Goal: Task Accomplishment & Management: Complete application form

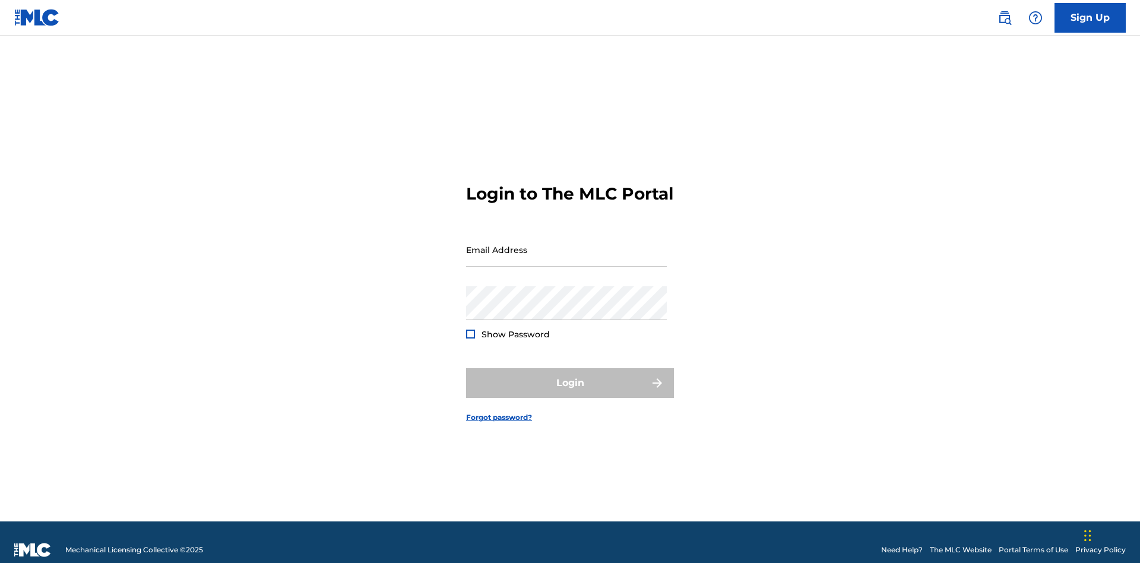
scroll to position [15, 0]
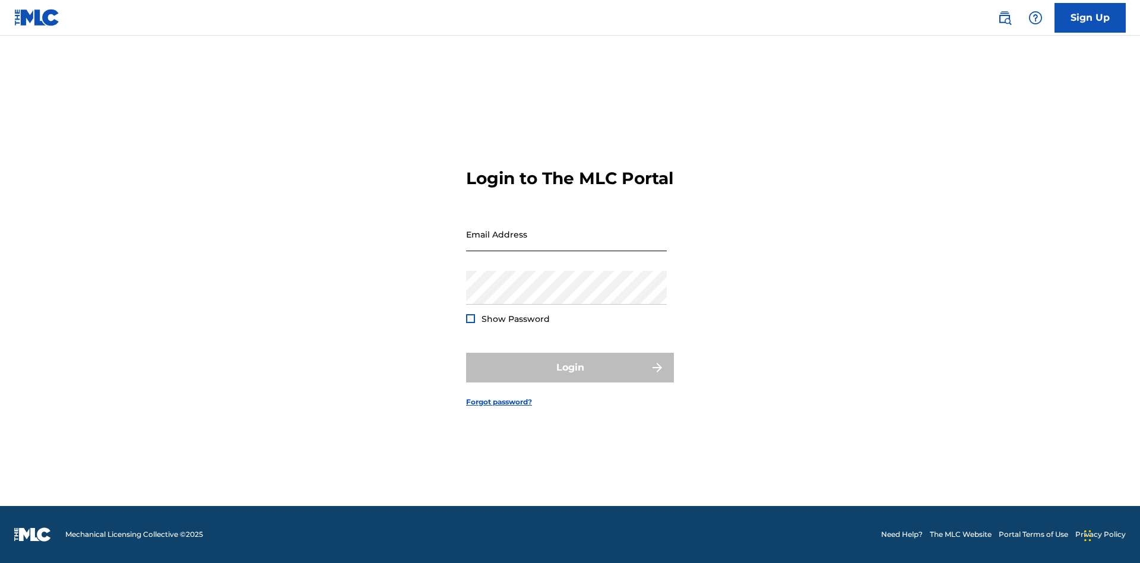
click at [566, 244] on input "Email Address" at bounding box center [566, 234] width 201 height 34
type input "[EMAIL_ADDRESS][DOMAIN_NAME]"
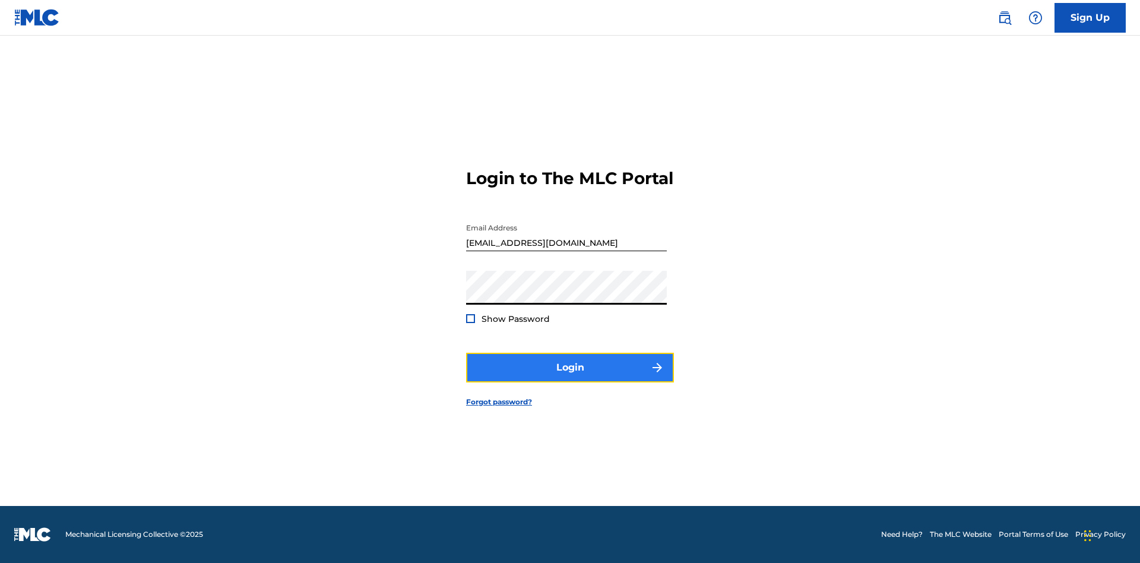
click at [570, 378] on button "Login" at bounding box center [570, 368] width 208 height 30
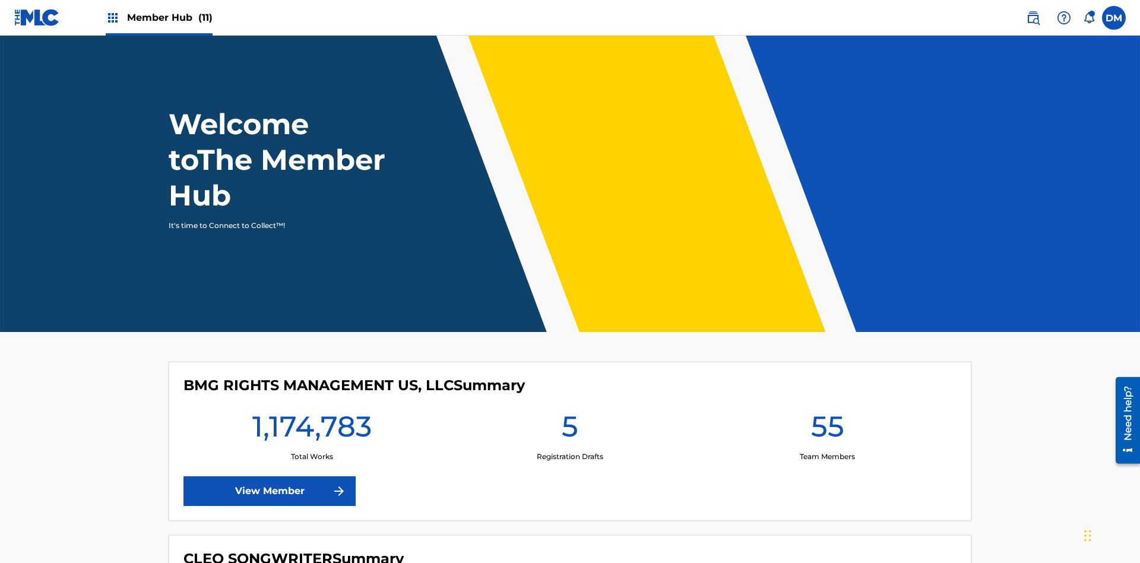
click at [169, 17] on span "Member Hub (11)" at bounding box center [169, 18] width 85 height 14
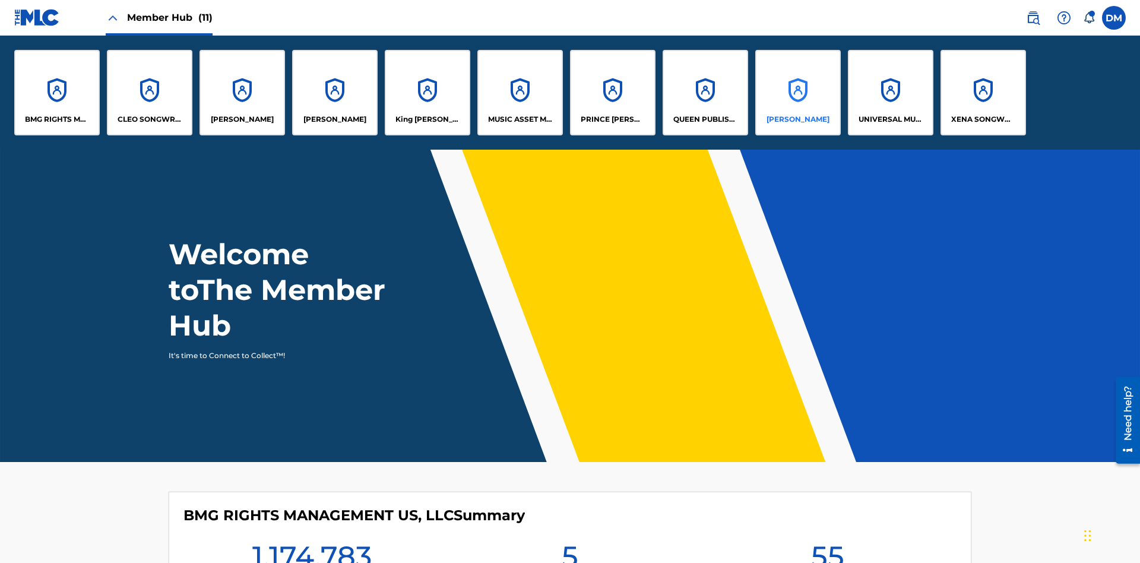
click at [797, 119] on p "[PERSON_NAME]" at bounding box center [798, 119] width 63 height 11
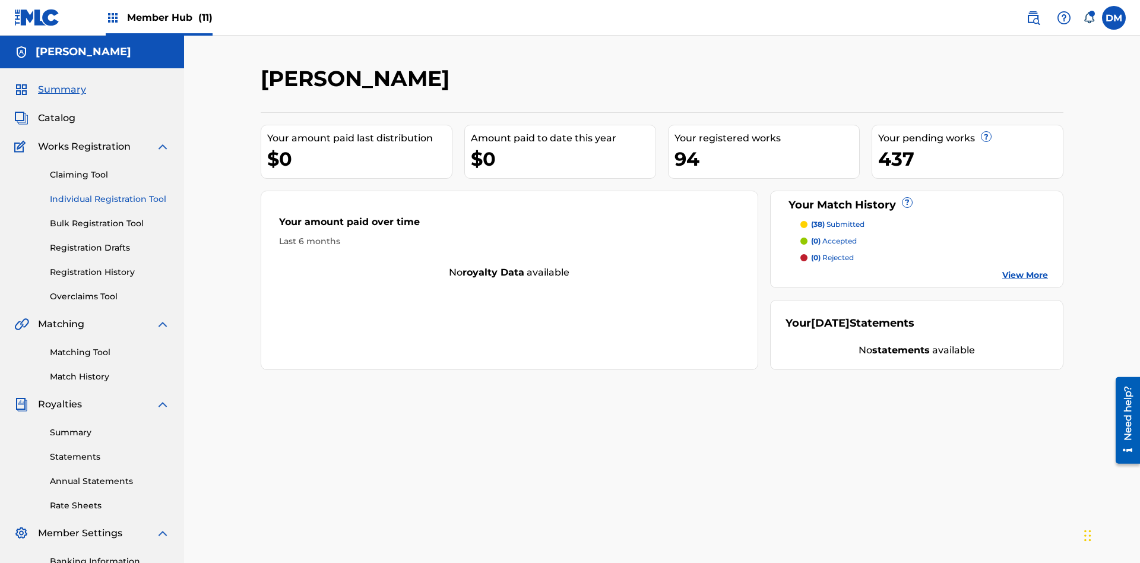
click at [110, 193] on link "Individual Registration Tool" at bounding box center [110, 199] width 120 height 12
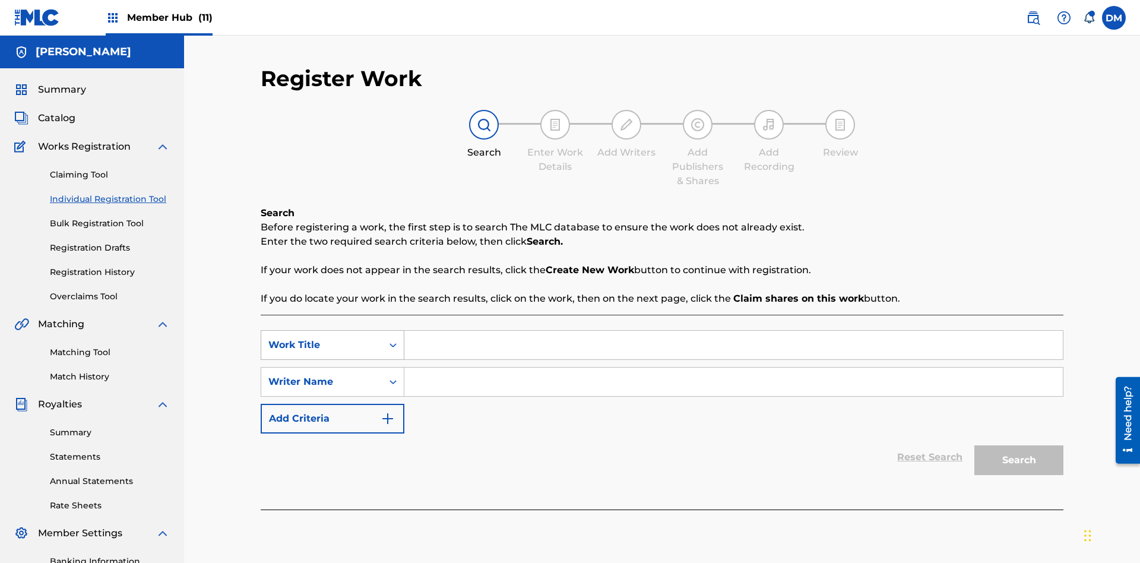
click at [322, 338] on div "Work Title" at bounding box center [321, 345] width 107 height 14
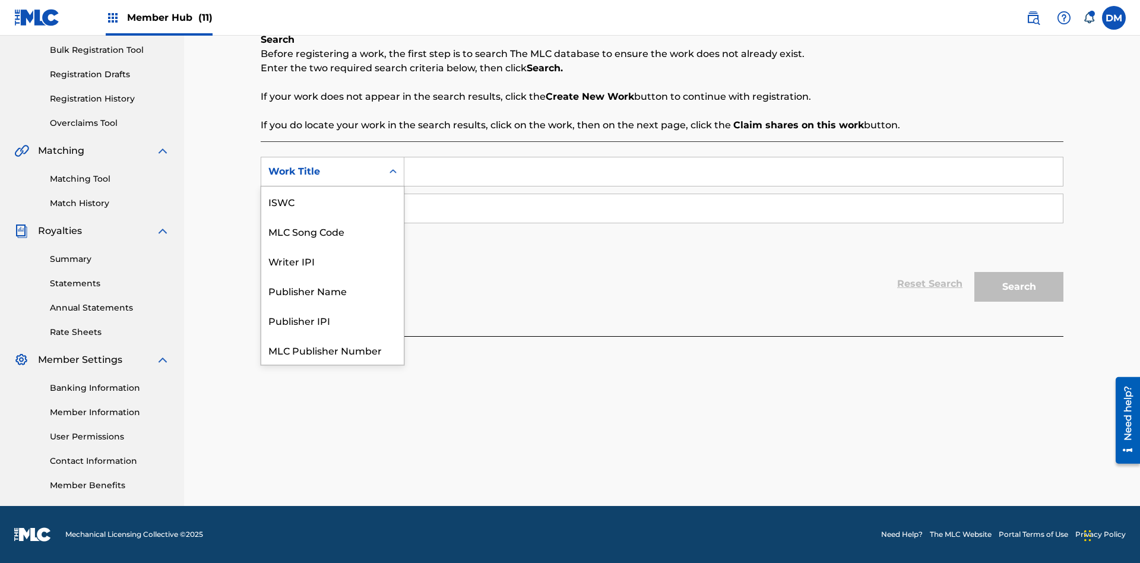
scroll to position [30, 0]
click at [332, 201] on div "MLC Song Code" at bounding box center [332, 201] width 142 height 30
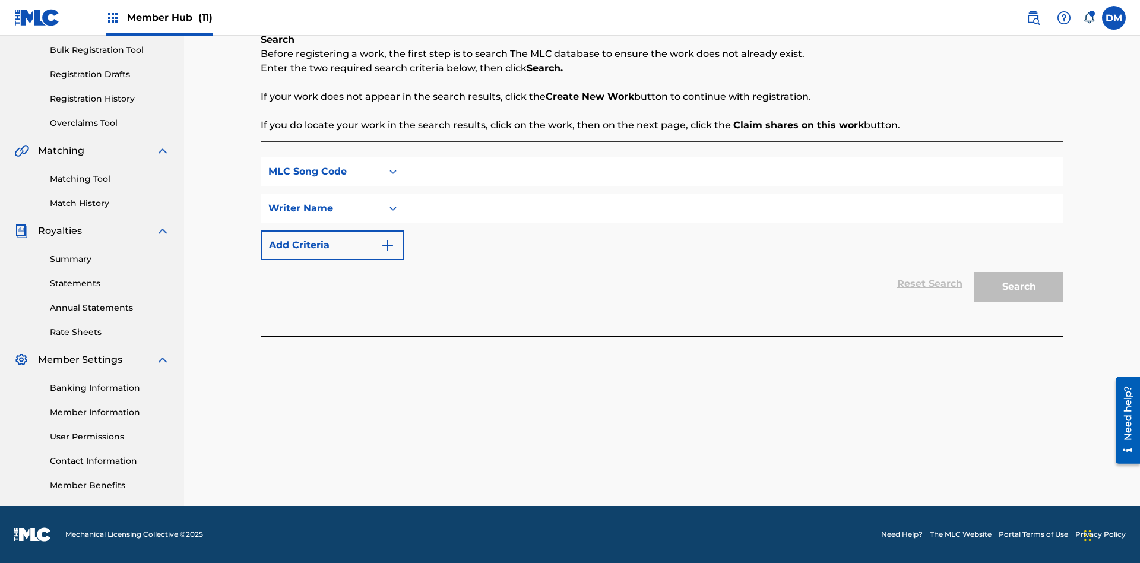
click at [733, 172] on input "Search Form" at bounding box center [733, 171] width 658 height 28
type input "MA9XWG"
click at [733, 208] on input "Search Form" at bounding box center [733, 208] width 658 height 28
type input "[PERSON_NAME]"
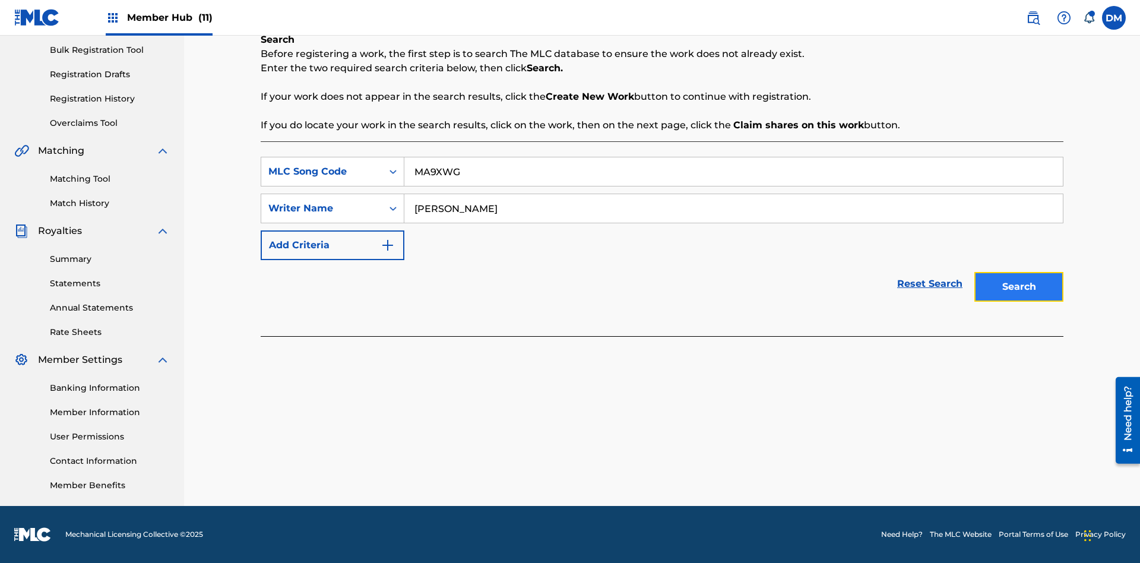
click at [1019, 287] on button "Search" at bounding box center [1018, 287] width 89 height 30
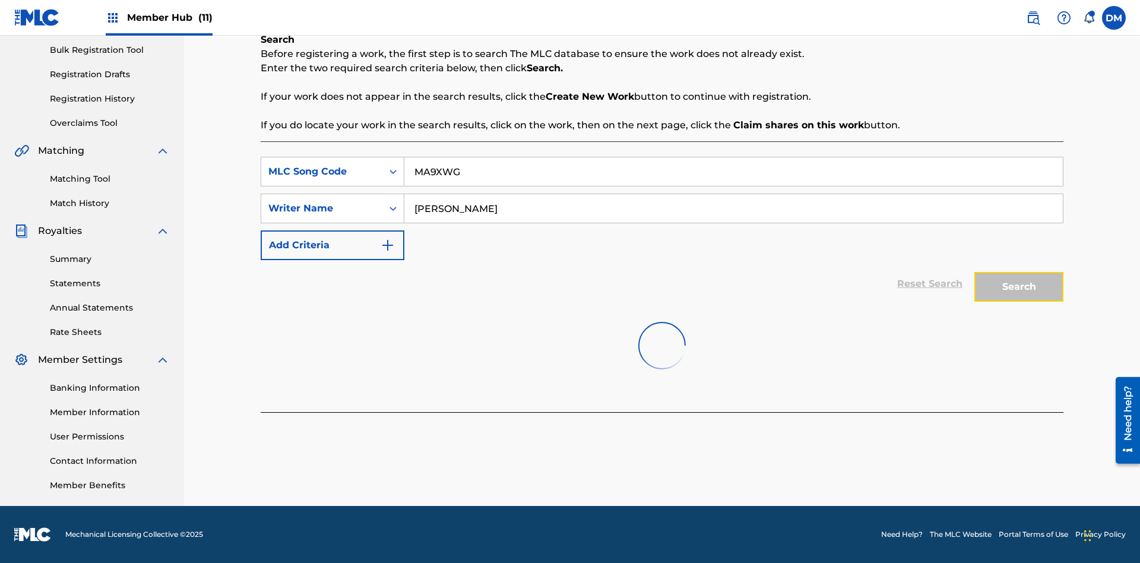
click at [1019, 287] on button "Search" at bounding box center [1018, 287] width 89 height 30
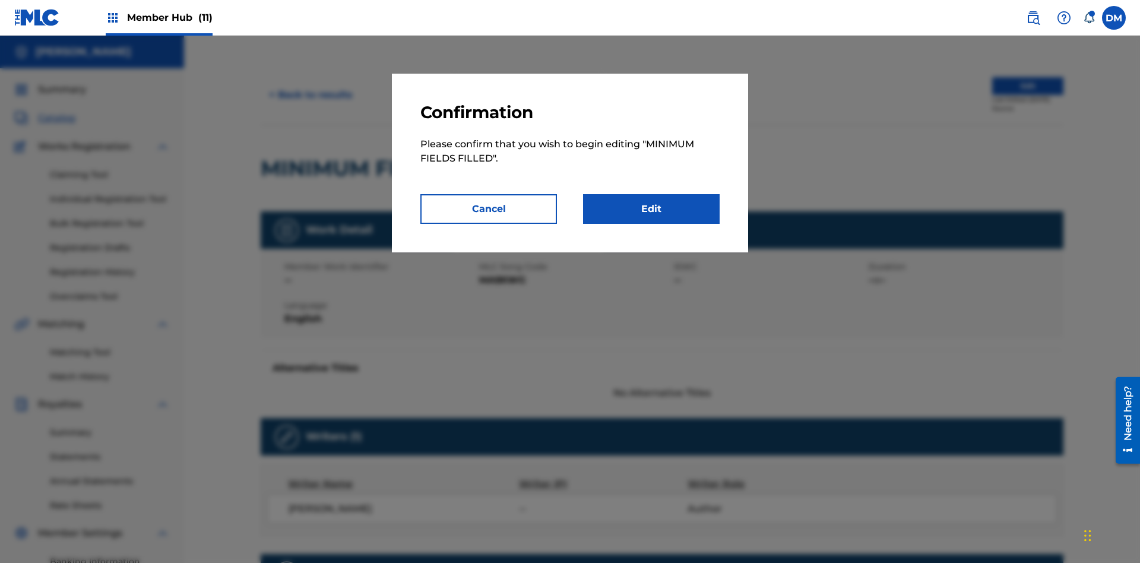
scroll to position [6, 0]
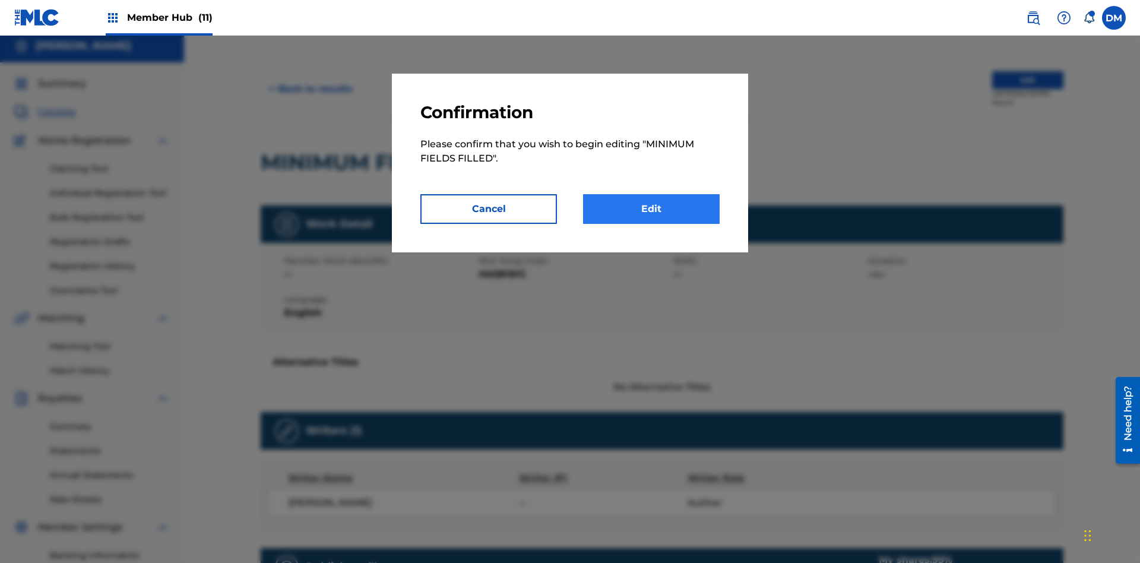
click at [651, 209] on link "Edit" at bounding box center [651, 209] width 137 height 30
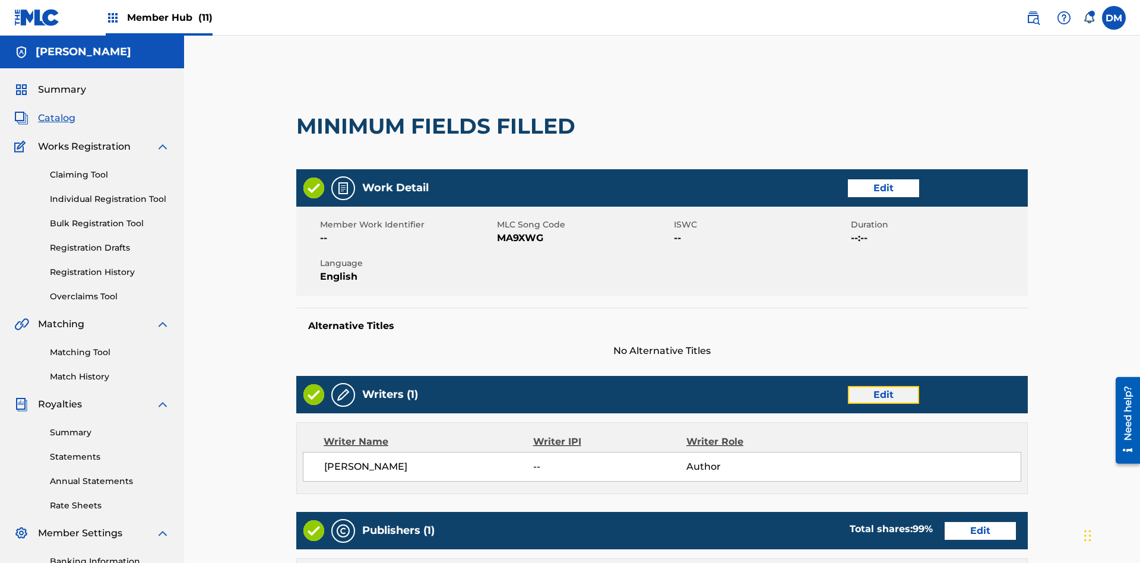
click at [848, 386] on link "Edit" at bounding box center [883, 395] width 71 height 18
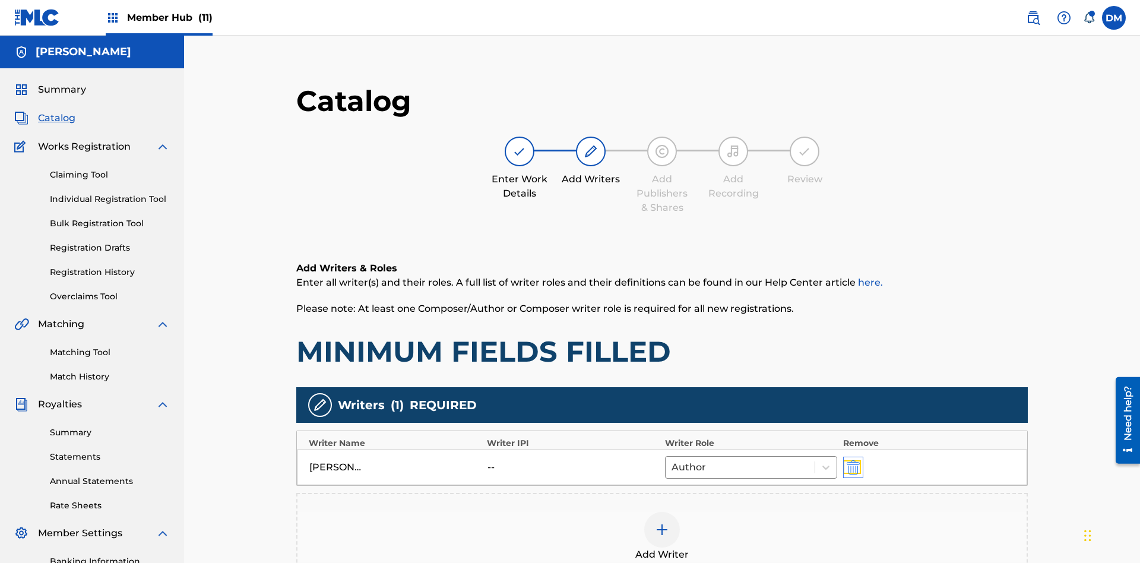
click at [847, 460] on img "submit" at bounding box center [853, 467] width 13 height 14
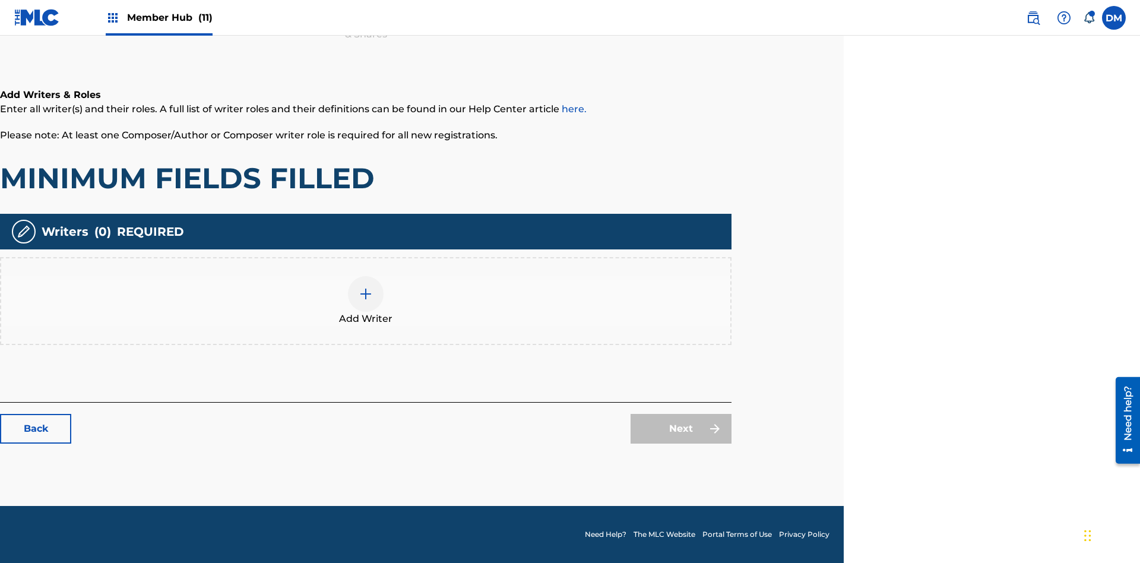
click at [366, 300] on img at bounding box center [366, 294] width 14 height 14
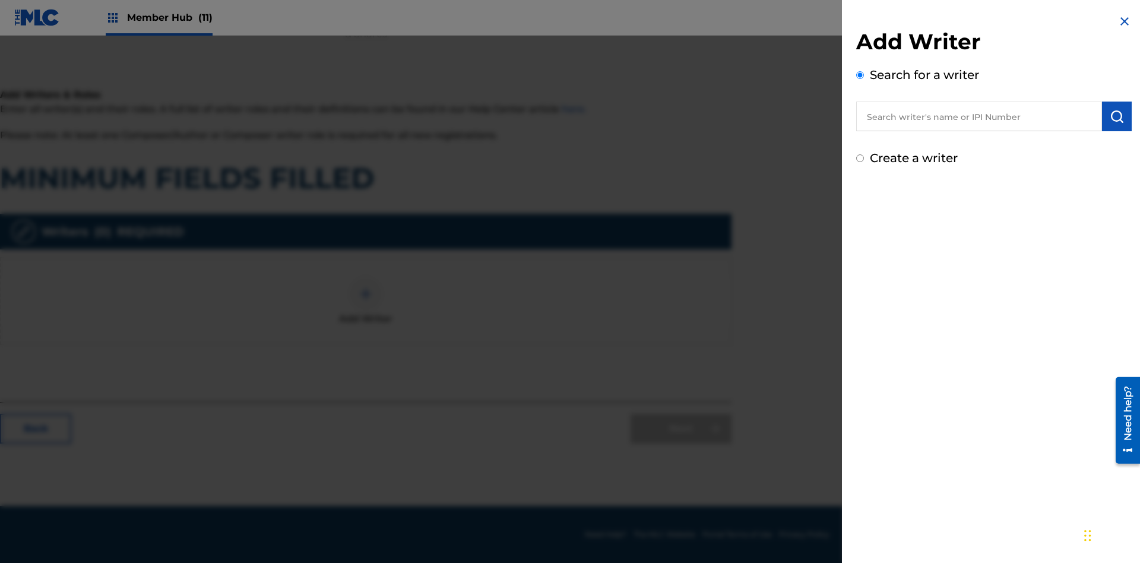
click at [979, 116] on input "text" at bounding box center [979, 117] width 246 height 30
type input "Test2025.09.22.15.46.26"
click at [1117, 116] on img "submit" at bounding box center [1117, 116] width 14 height 14
click at [860, 209] on input "Create a writer" at bounding box center [860, 209] width 8 height 8
radio input "false"
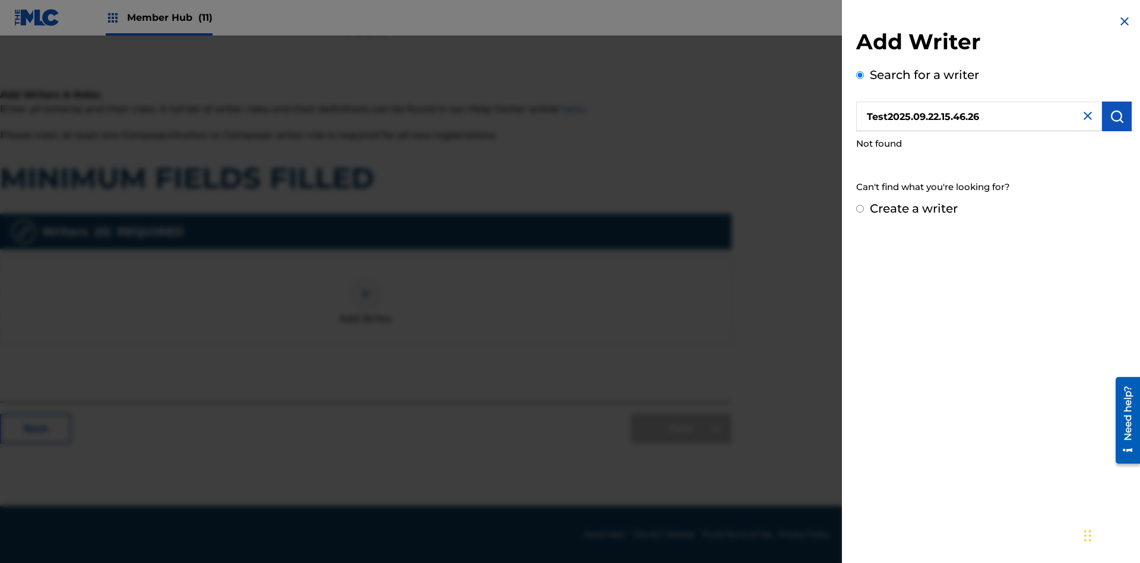
radio input "false"
radio input "true"
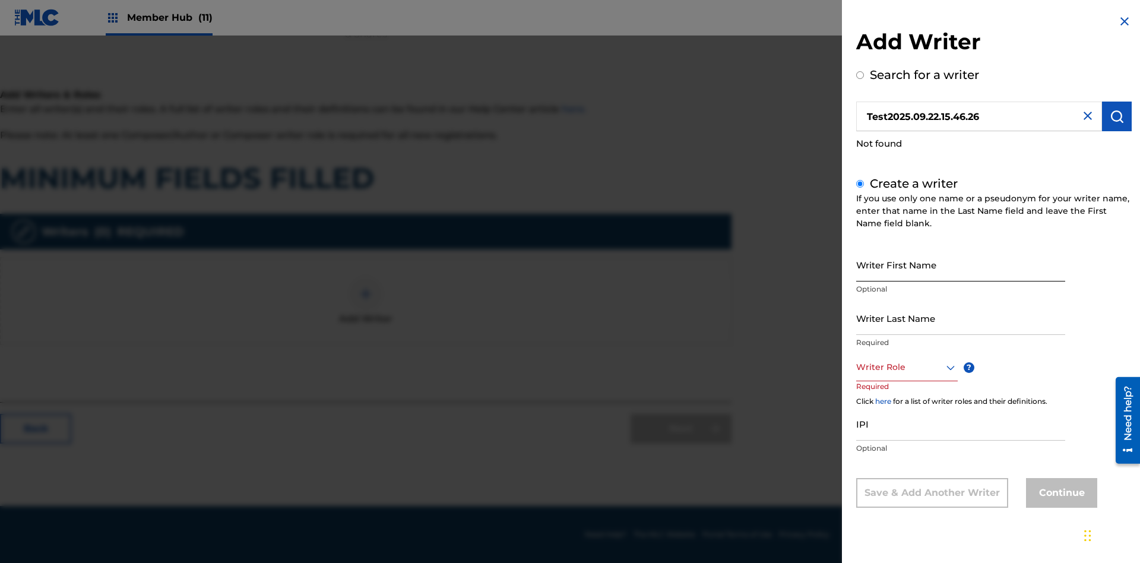
click at [961, 264] on input "Writer First Name" at bounding box center [960, 265] width 209 height 34
type input "Test2025.09.22.15.46.27"
click at [961, 318] on input "Writer Last Name" at bounding box center [960, 318] width 209 height 34
type input "Test2025.09.22.15.46.28"
click at [906, 367] on div at bounding box center [907, 367] width 102 height 15
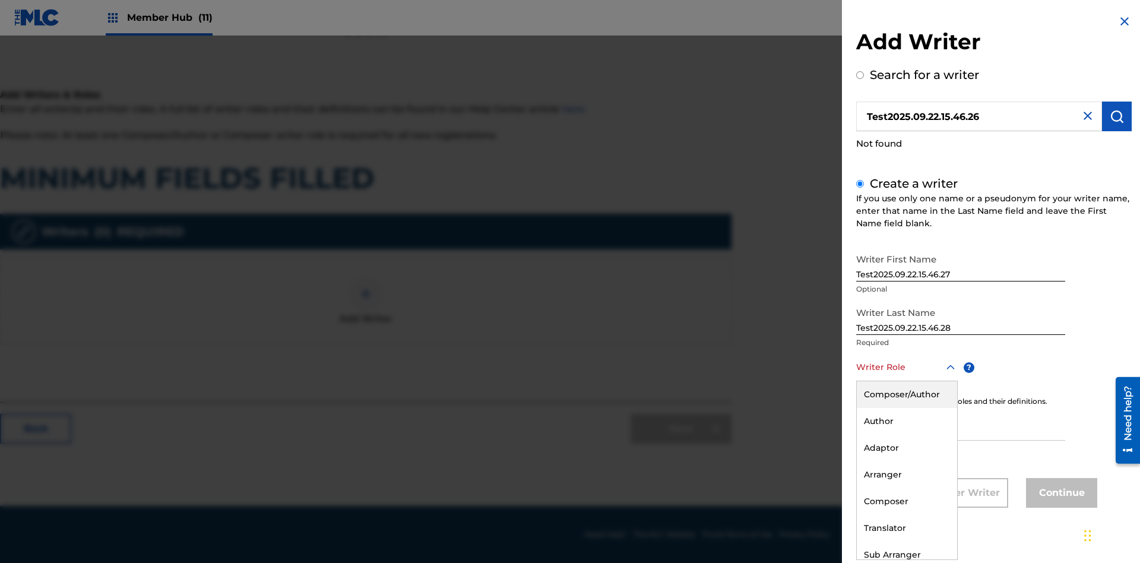
click at [906, 448] on div "Adaptor" at bounding box center [907, 448] width 100 height 27
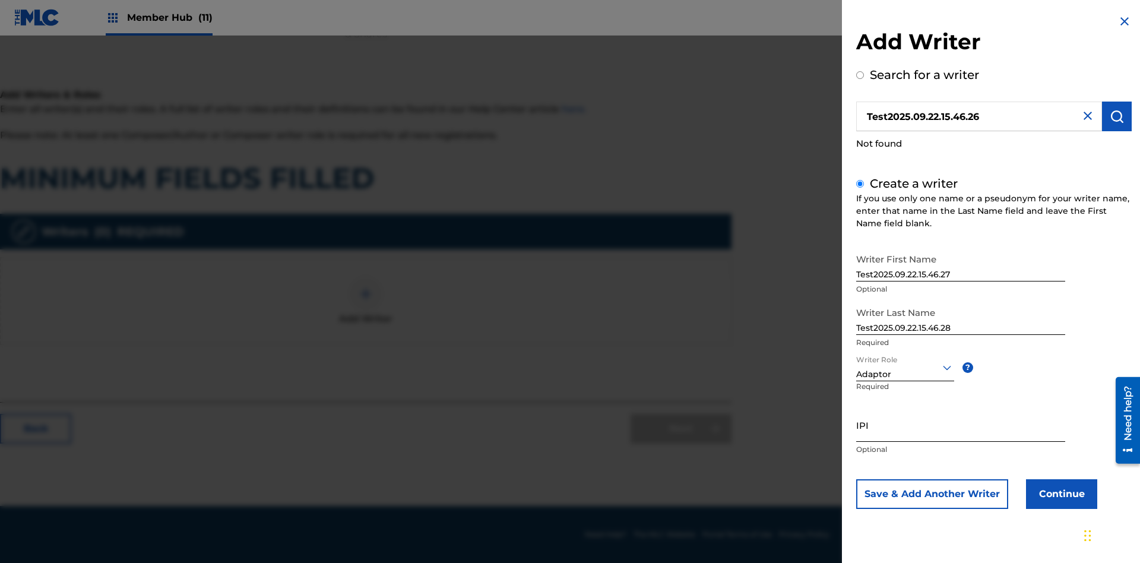
click at [961, 425] on input "IPI" at bounding box center [960, 425] width 209 height 34
click at [1060, 493] on button "Continue" at bounding box center [1061, 494] width 71 height 30
